Goal: Task Accomplishment & Management: Manage account settings

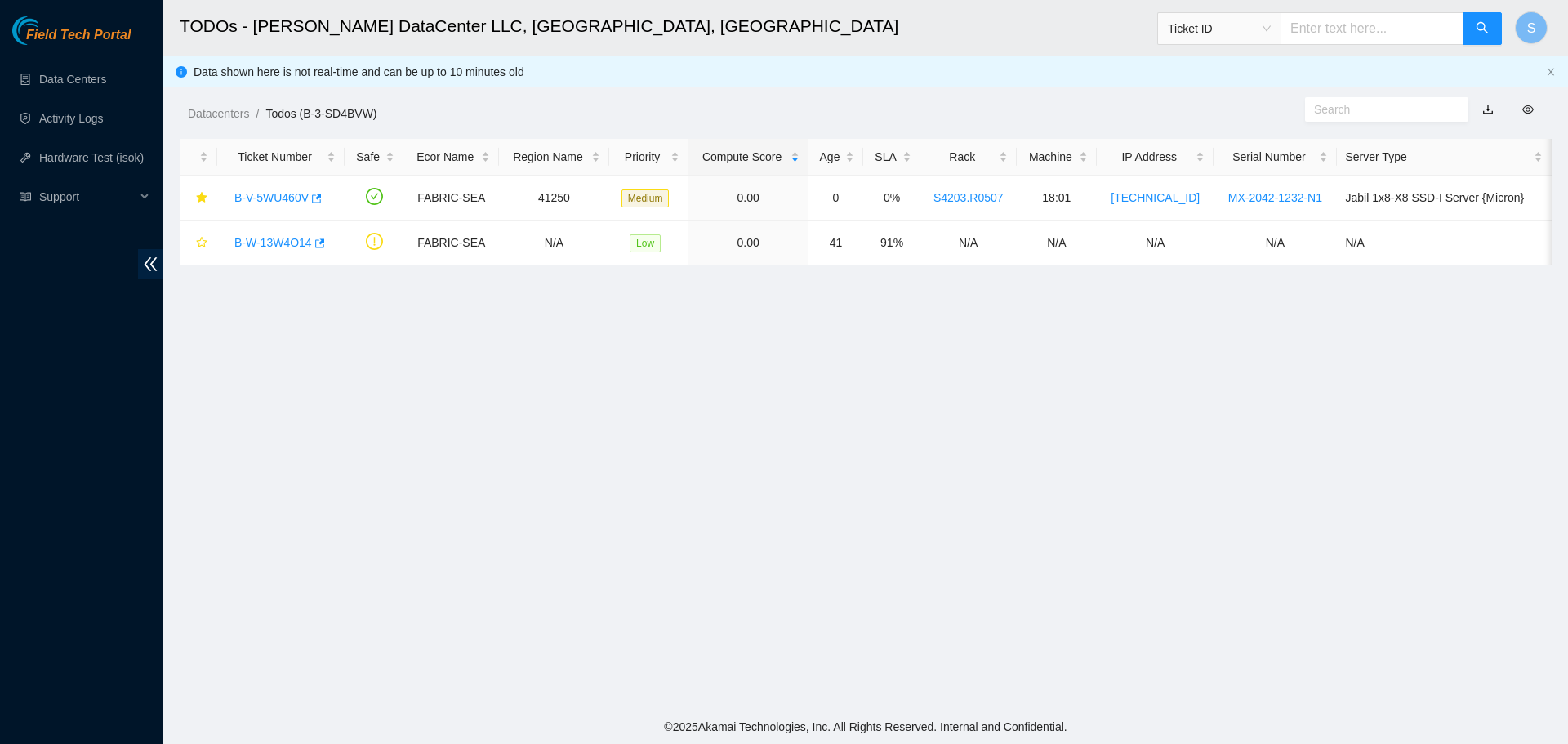
click at [468, 393] on main "TODOs - [PERSON_NAME] DataCenter LLC, [GEOGRAPHIC_DATA], [GEOGRAPHIC_DATA] Tick…" at bounding box center [865, 355] width 1405 height 710
click at [525, 587] on main "TODOs - Sabey DataCenter LLC, Tukwila, WA Ticket ID S Data shown here is not re…" at bounding box center [865, 355] width 1405 height 710
click at [257, 197] on link "B-V-5WU460V" at bounding box center [271, 197] width 74 height 13
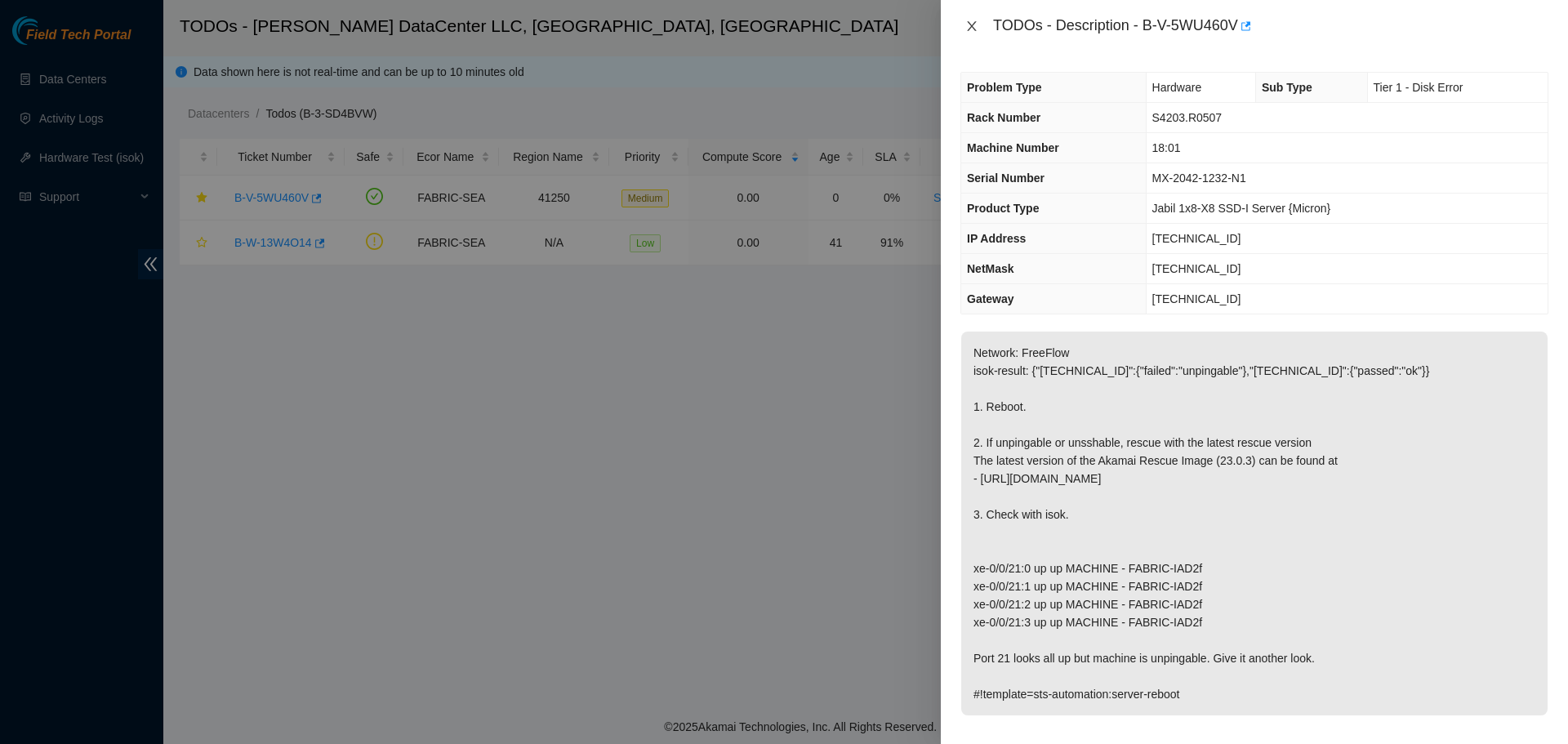
click at [963, 22] on button "Close" at bounding box center [971, 27] width 22 height 16
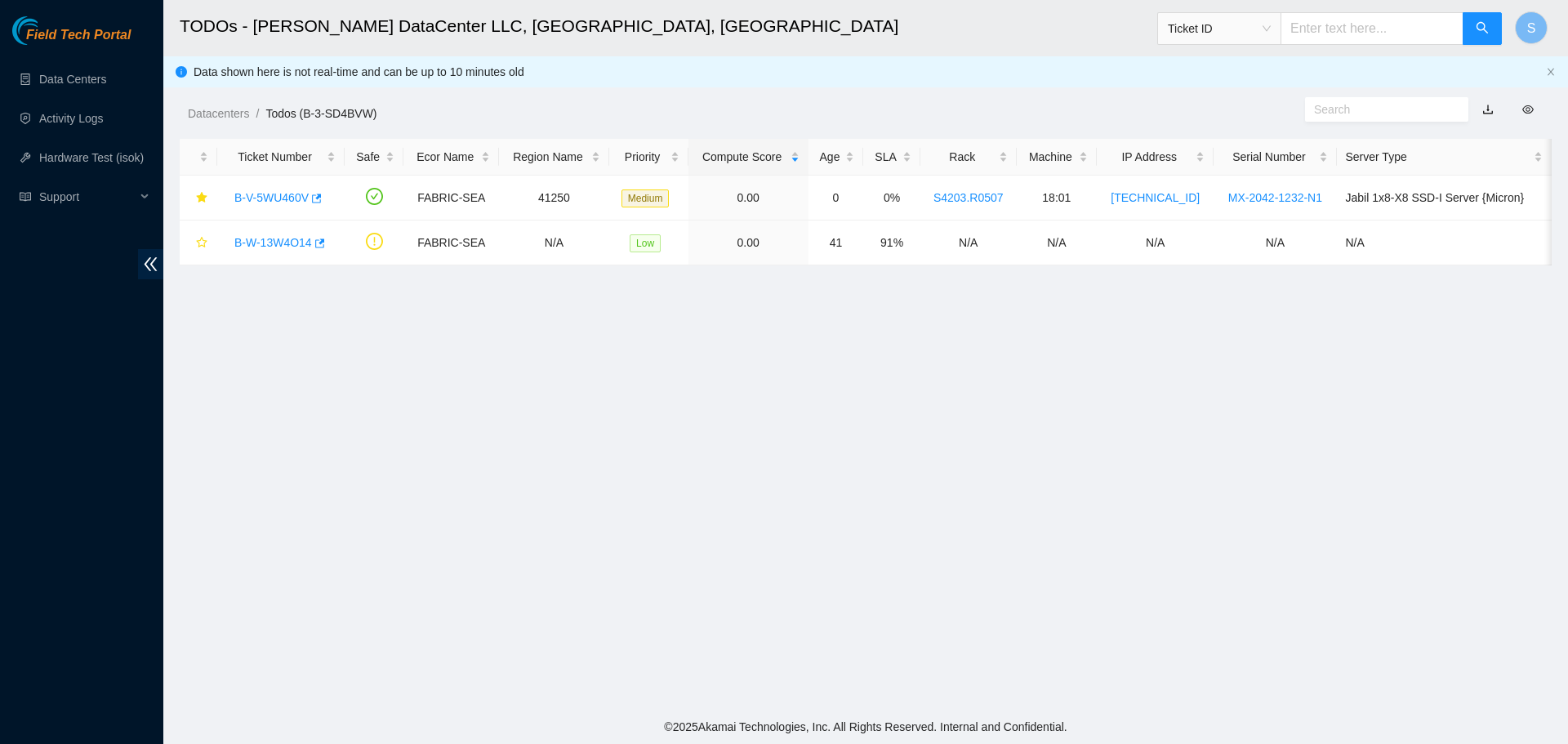
click at [527, 372] on main "TODOs - [PERSON_NAME] DataCenter LLC, [GEOGRAPHIC_DATA], [GEOGRAPHIC_DATA] Tick…" at bounding box center [865, 355] width 1405 height 710
drag, startPoint x: 526, startPoint y: 667, endPoint x: 501, endPoint y: 648, distance: 31.4
click at [526, 667] on main "TODOs - [PERSON_NAME] DataCenter LLC, [GEOGRAPHIC_DATA], [GEOGRAPHIC_DATA] Tick…" at bounding box center [865, 355] width 1405 height 710
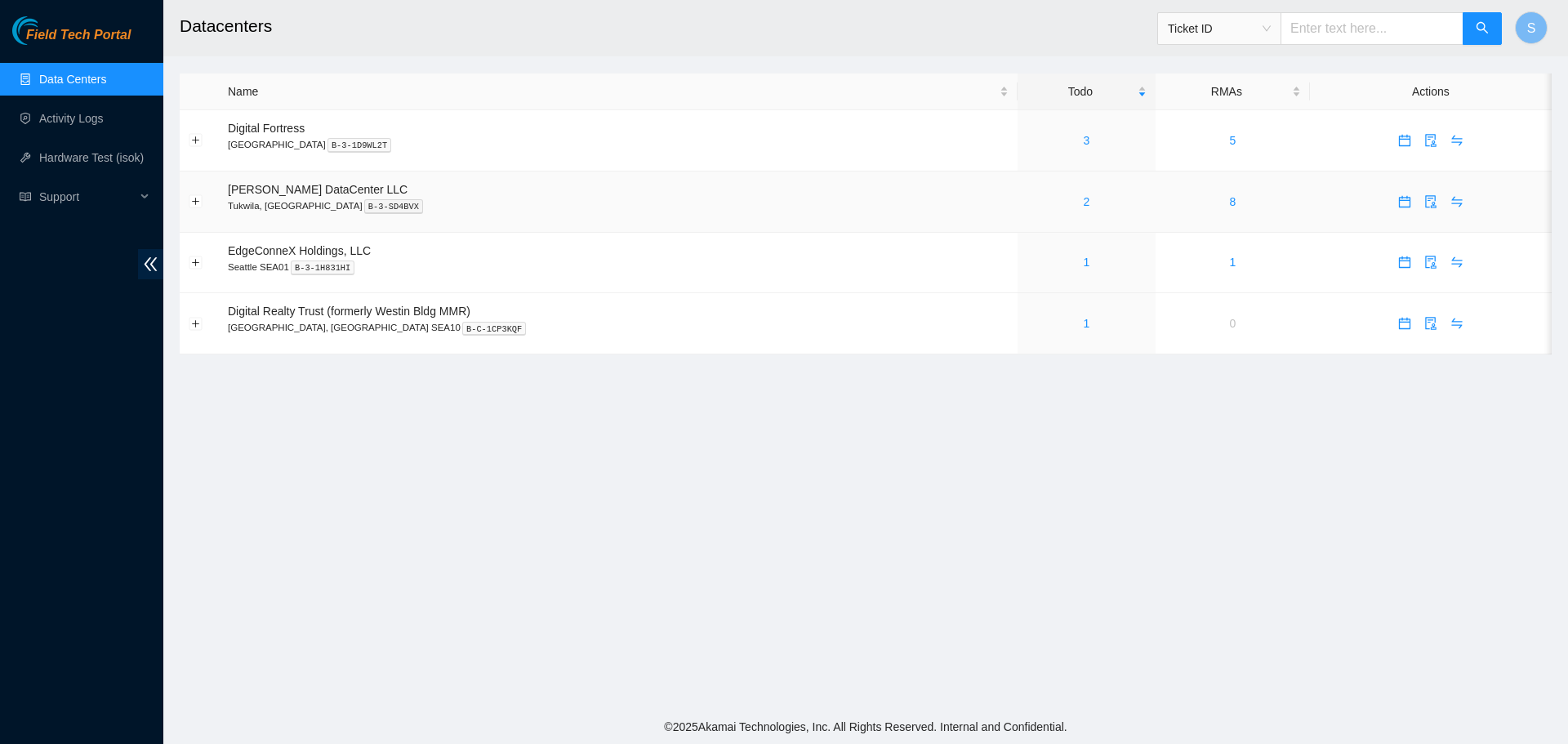
click at [1043, 205] on div "2" at bounding box center [1087, 202] width 120 height 18
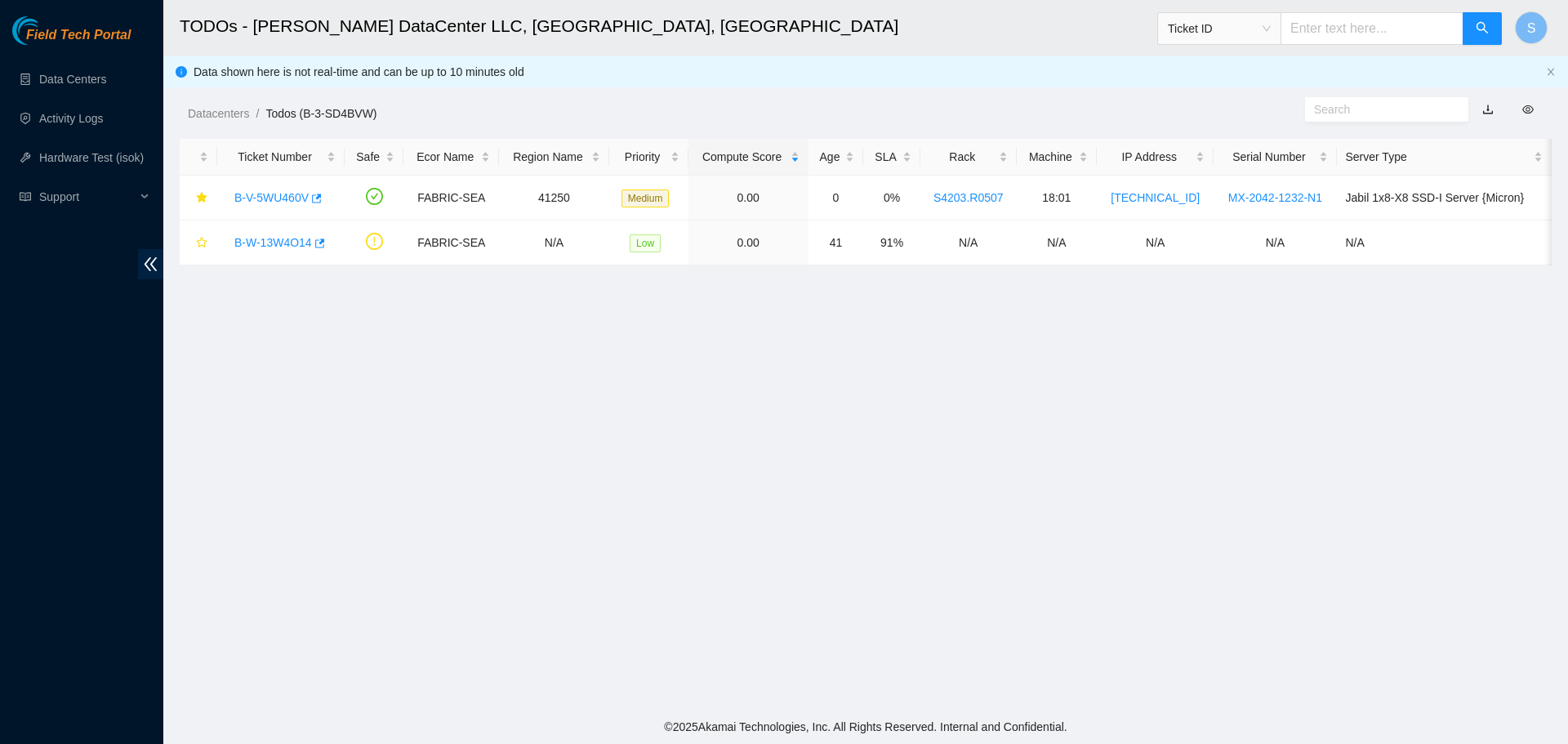
click at [534, 512] on main "TODOs - [PERSON_NAME] DataCenter LLC, [GEOGRAPHIC_DATA], [GEOGRAPHIC_DATA] Tick…" at bounding box center [865, 355] width 1405 height 710
click at [793, 443] on main "TODOs - [PERSON_NAME] DataCenter LLC, [GEOGRAPHIC_DATA], [GEOGRAPHIC_DATA] Tick…" at bounding box center [865, 355] width 1405 height 710
click at [1205, 489] on main "TODOs - [PERSON_NAME] DataCenter LLC, [GEOGRAPHIC_DATA], [GEOGRAPHIC_DATA] Tick…" at bounding box center [865, 355] width 1405 height 710
click at [948, 533] on main "TODOs - [PERSON_NAME] DataCenter LLC, [GEOGRAPHIC_DATA], [GEOGRAPHIC_DATA] Tick…" at bounding box center [865, 355] width 1405 height 710
